Goal: Transaction & Acquisition: Purchase product/service

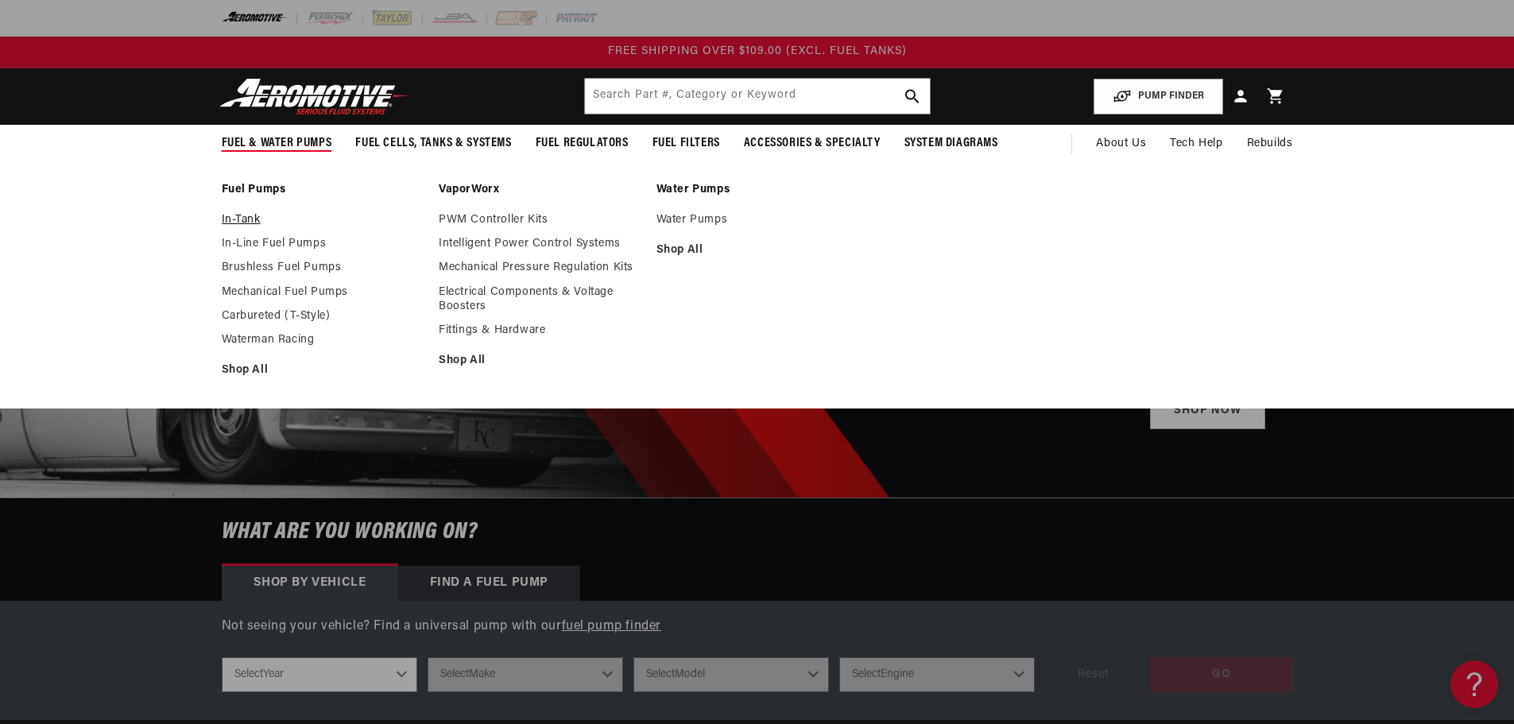
click at [237, 220] on link "In-Tank" at bounding box center [323, 220] width 202 height 14
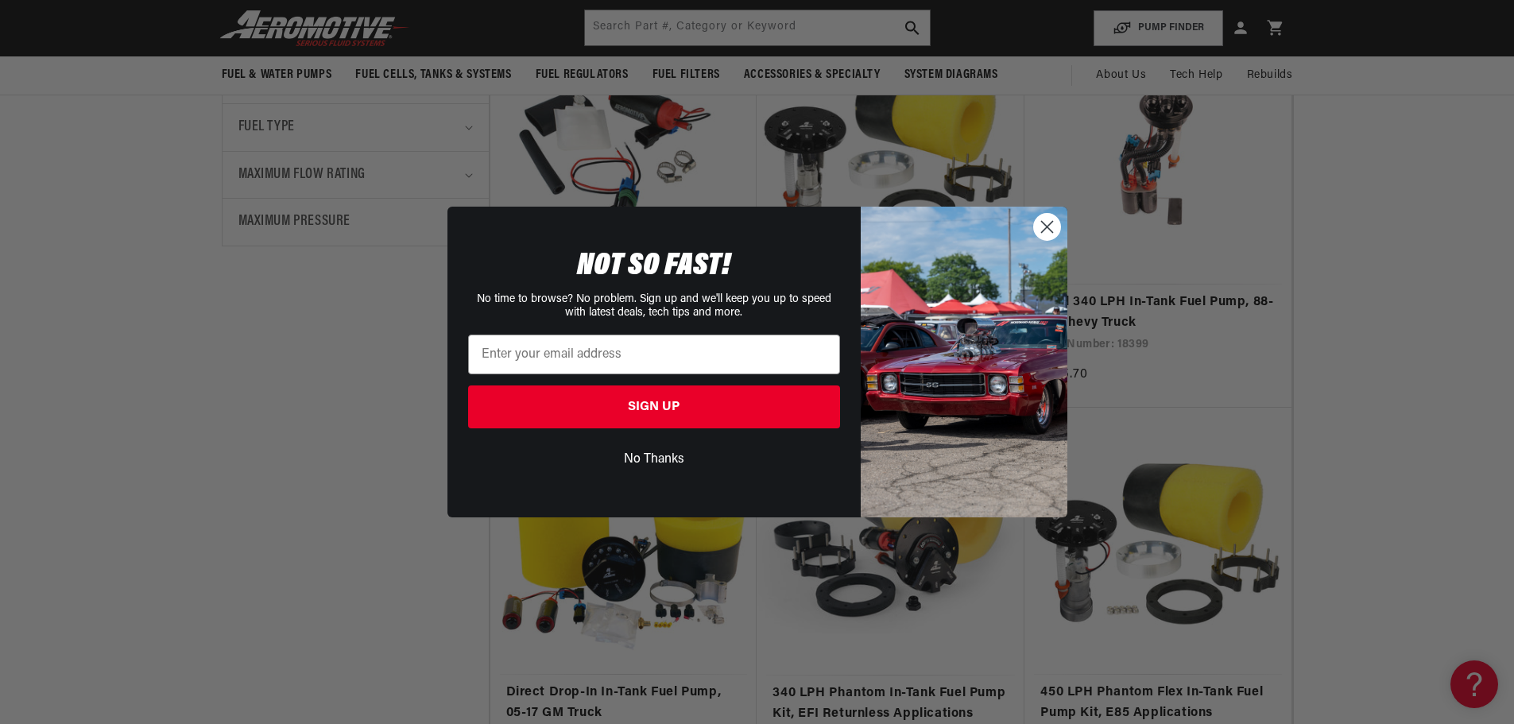
scroll to position [715, 0]
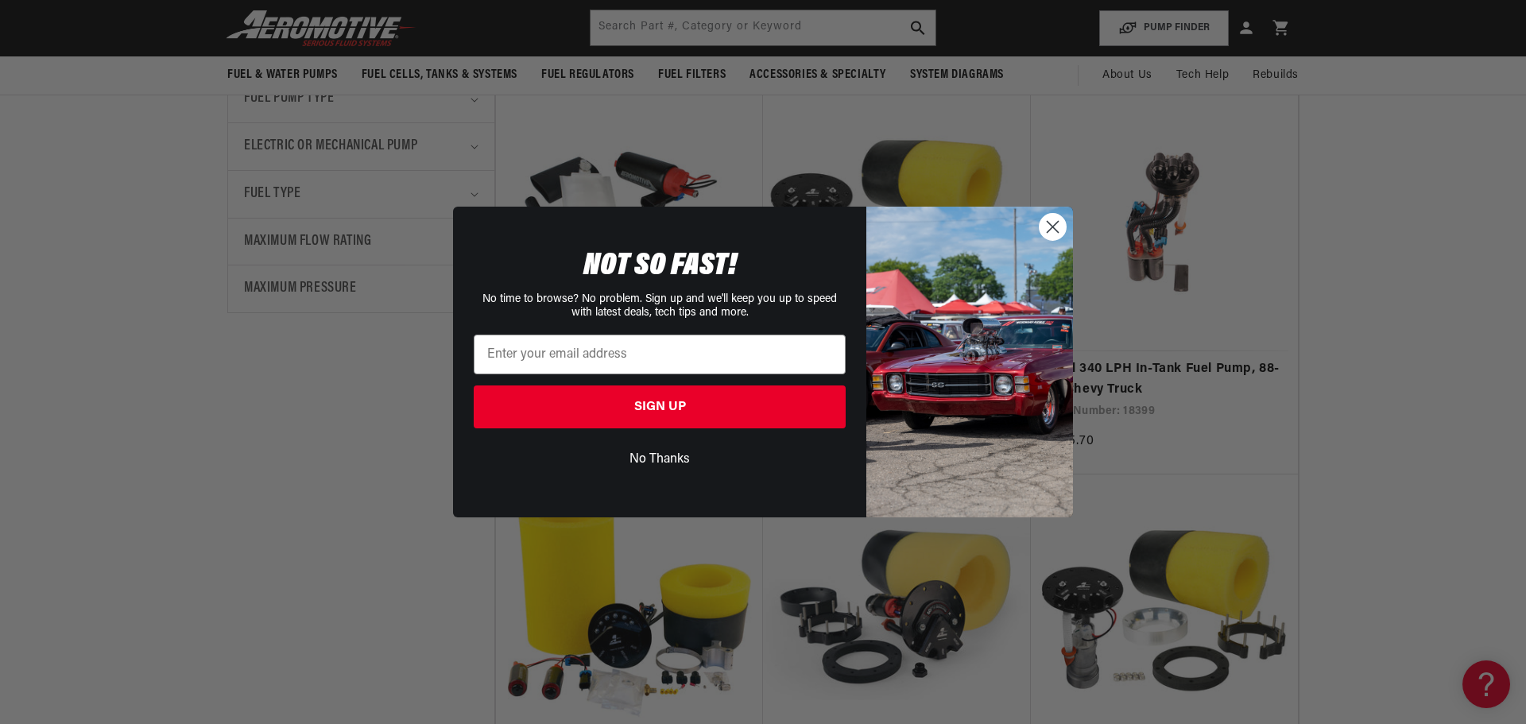
click at [1055, 234] on circle "Close dialog" at bounding box center [1053, 227] width 26 height 26
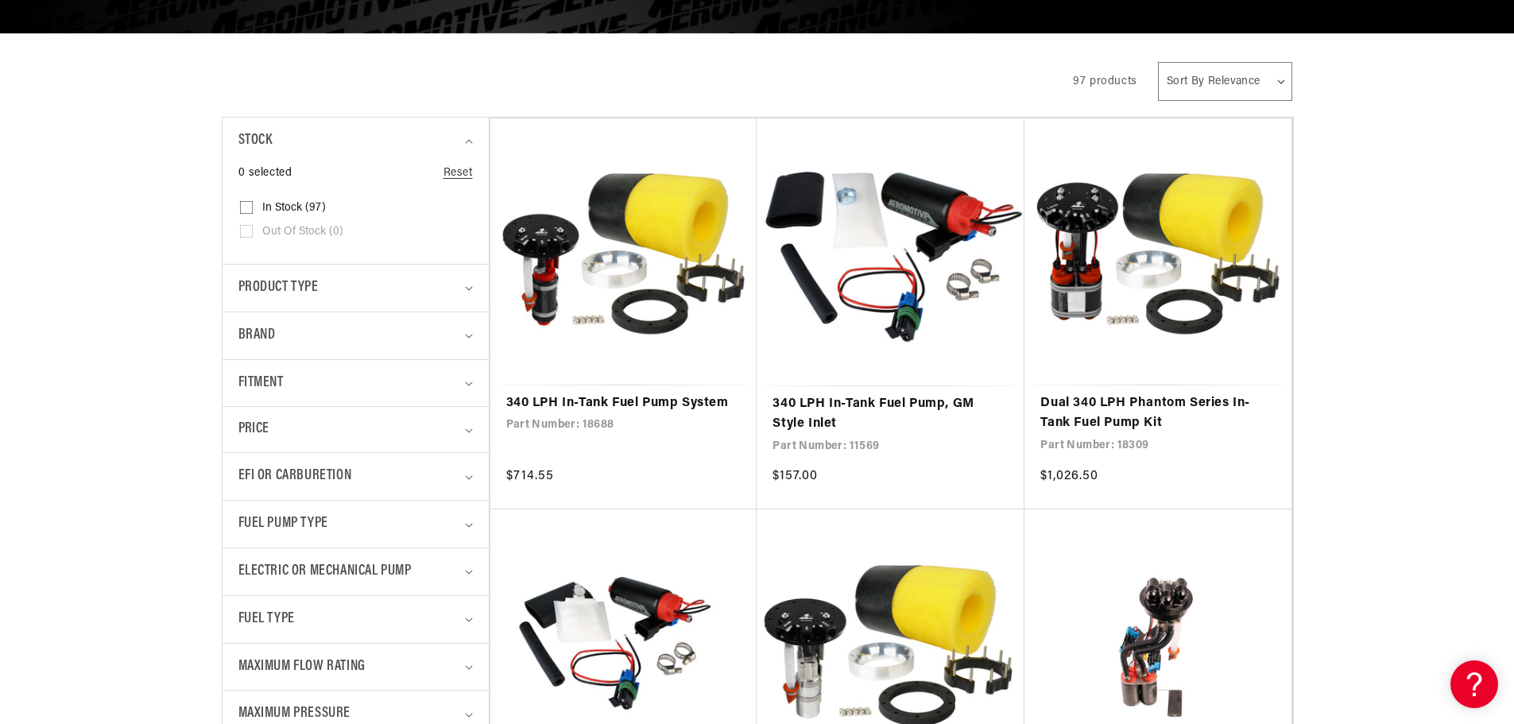
scroll to position [397, 0]
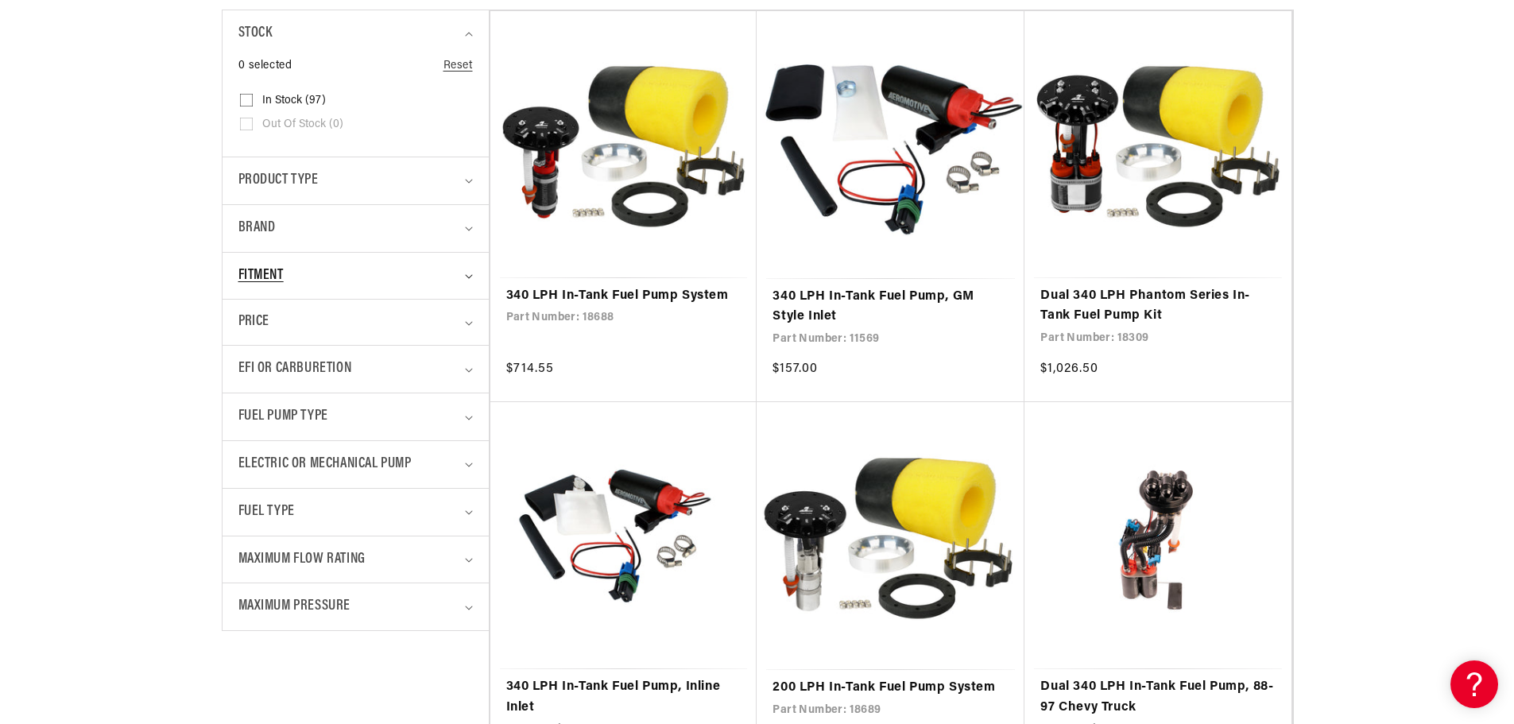
click at [311, 272] on div "Fitment" at bounding box center [348, 276] width 221 height 23
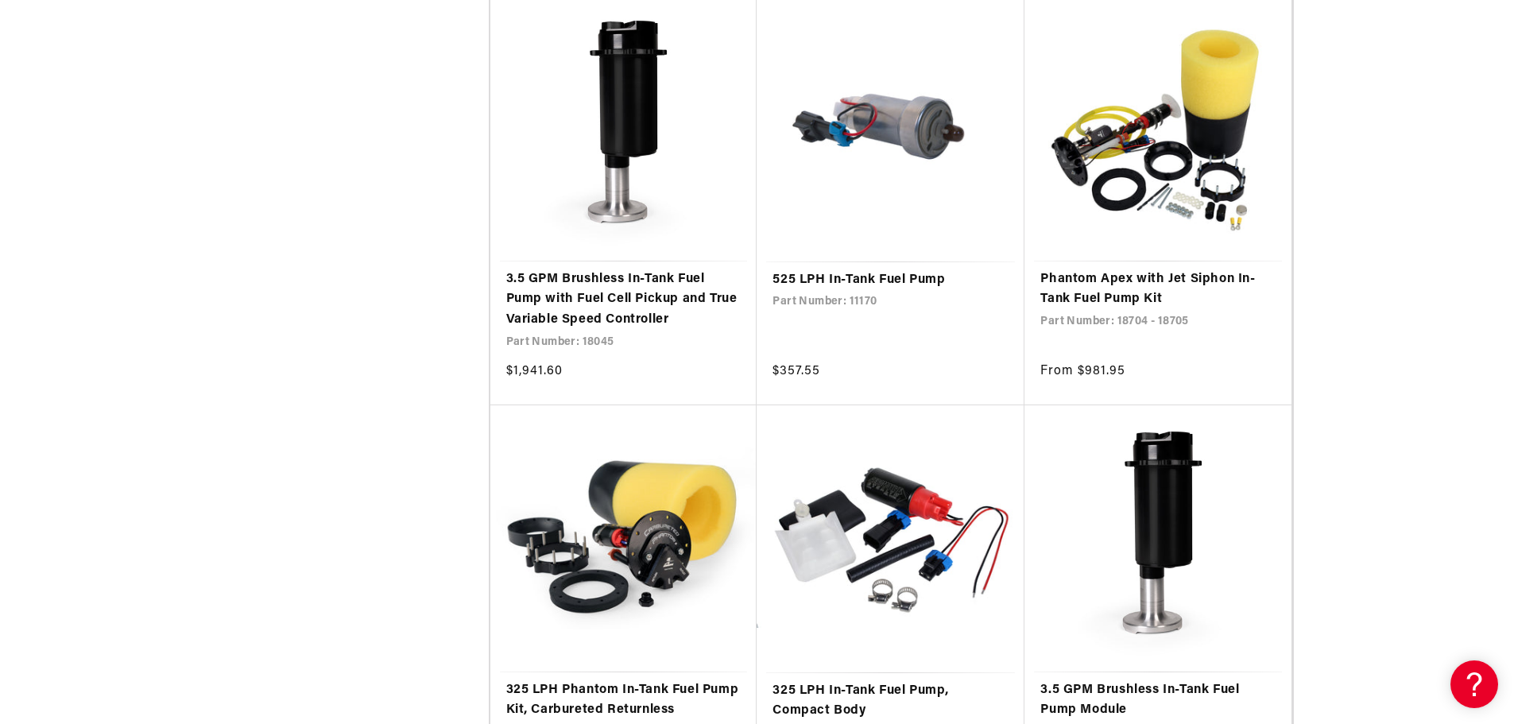
scroll to position [3020, 0]
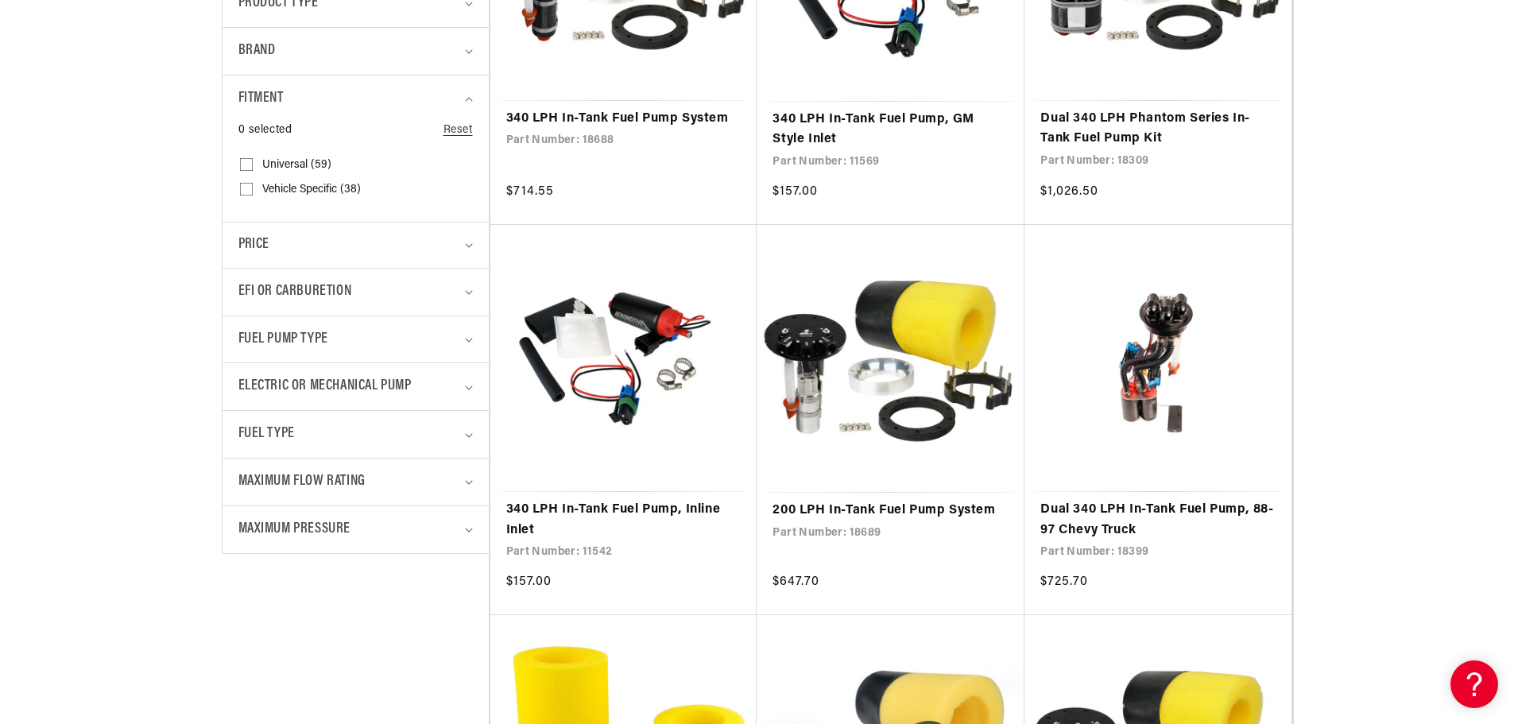
scroll to position [636, 0]
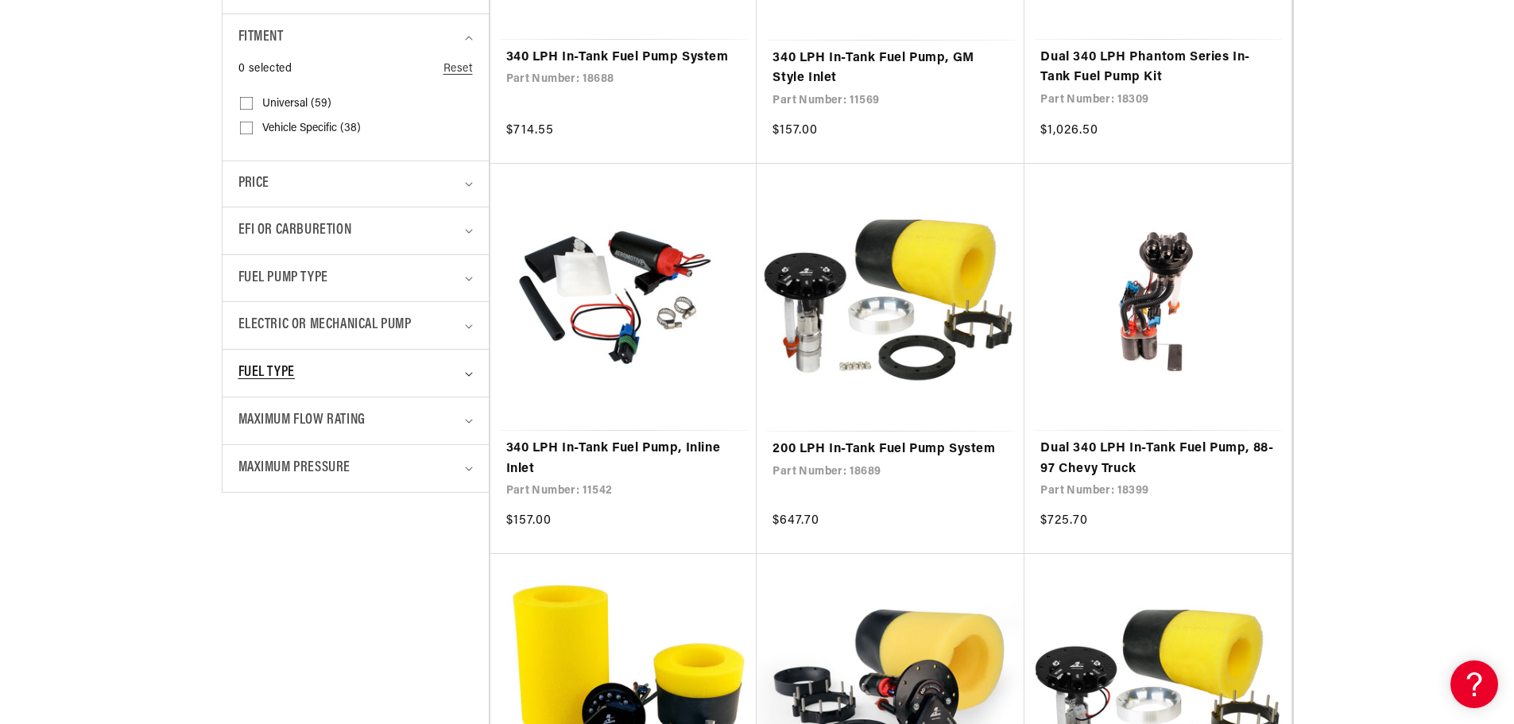
click at [282, 374] on span "Fuel Type" at bounding box center [266, 373] width 56 height 23
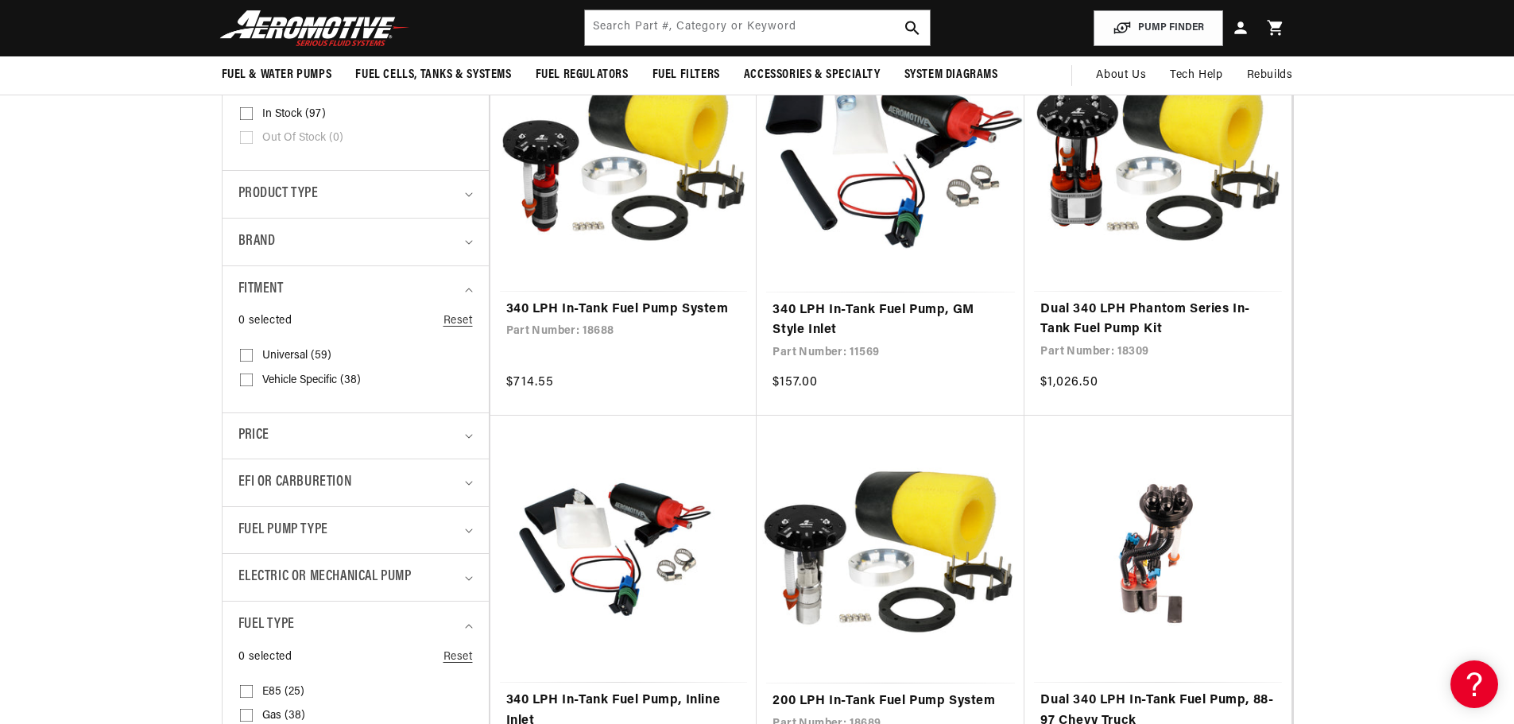
scroll to position [159, 0]
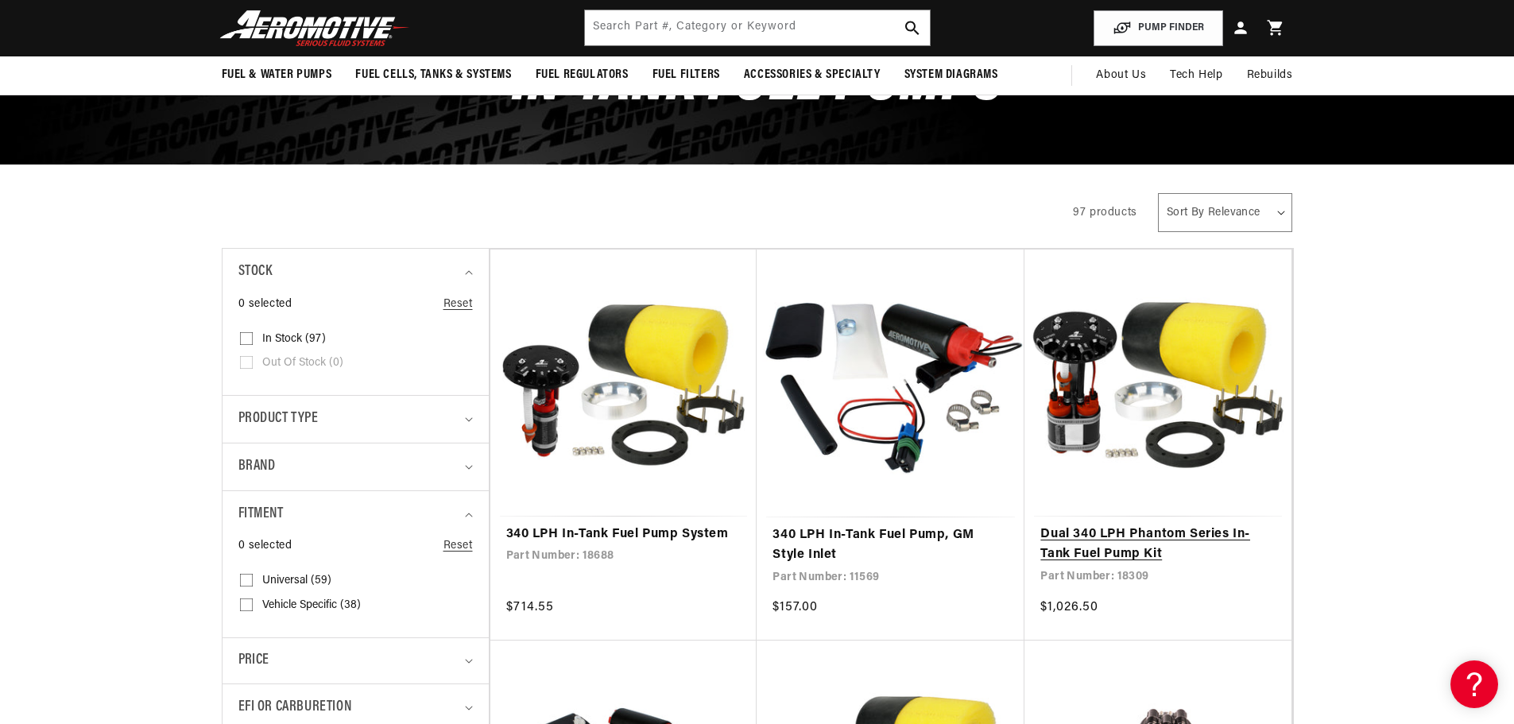
click at [1156, 536] on link "Dual 340 LPH Phantom Series In-Tank Fuel Pump Kit" at bounding box center [1157, 545] width 235 height 41
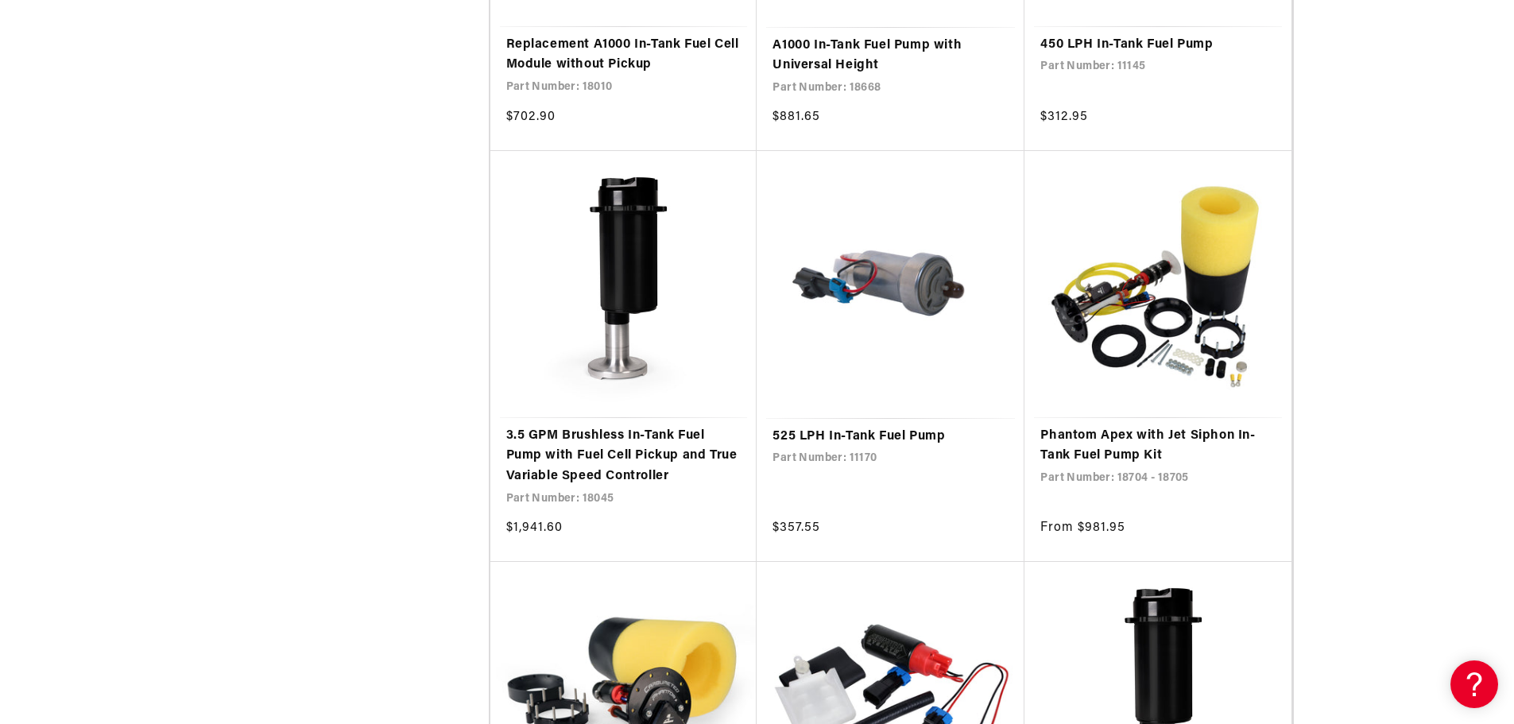
scroll to position [2861, 0]
